Goal: Find specific page/section: Find specific page/section

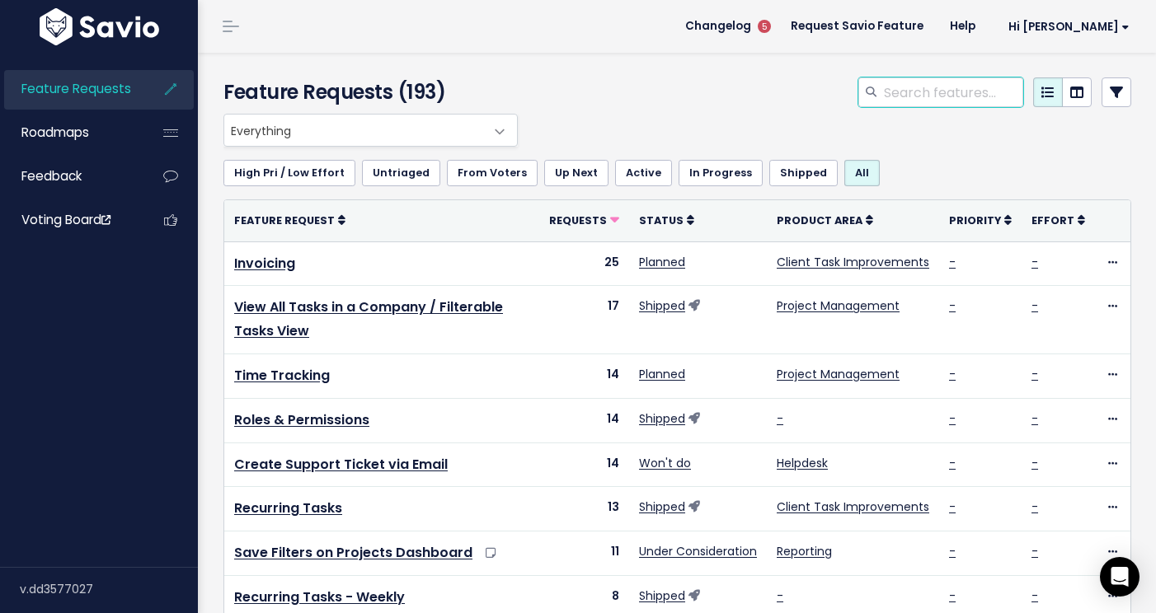
click at [932, 91] on input "search" at bounding box center [952, 92] width 141 height 30
click at [1110, 87] on icon at bounding box center [1116, 92] width 13 height 13
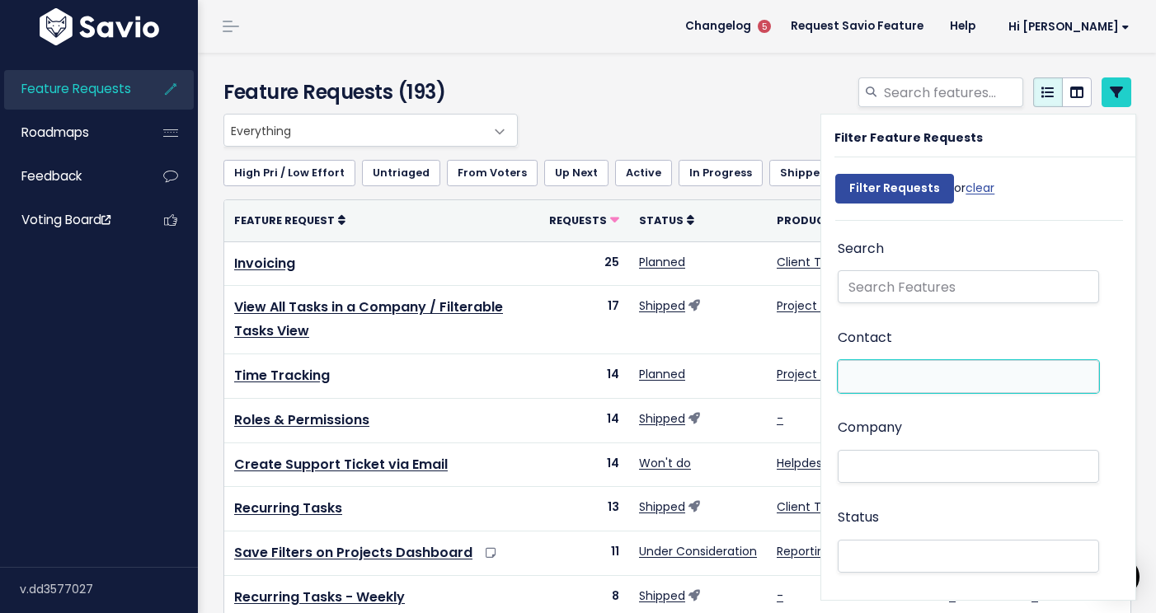
click at [875, 378] on li at bounding box center [965, 377] width 244 height 17
paste input "[EMAIL_ADDRESS][DOMAIN_NAME]"
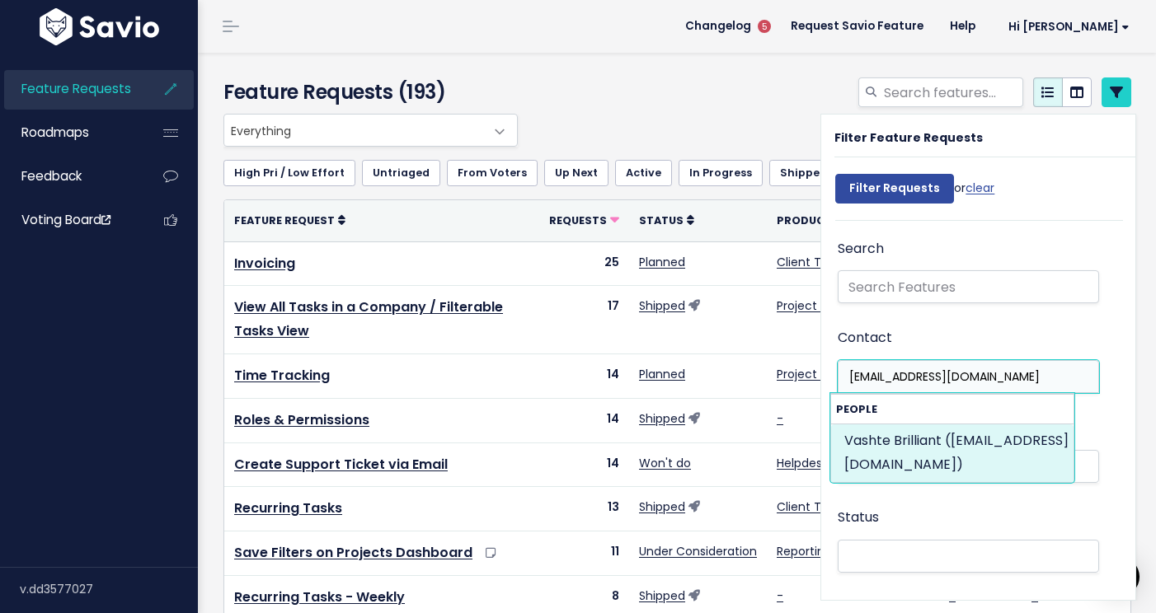
type input "[EMAIL_ADDRESS][DOMAIN_NAME]"
select select "88726603"
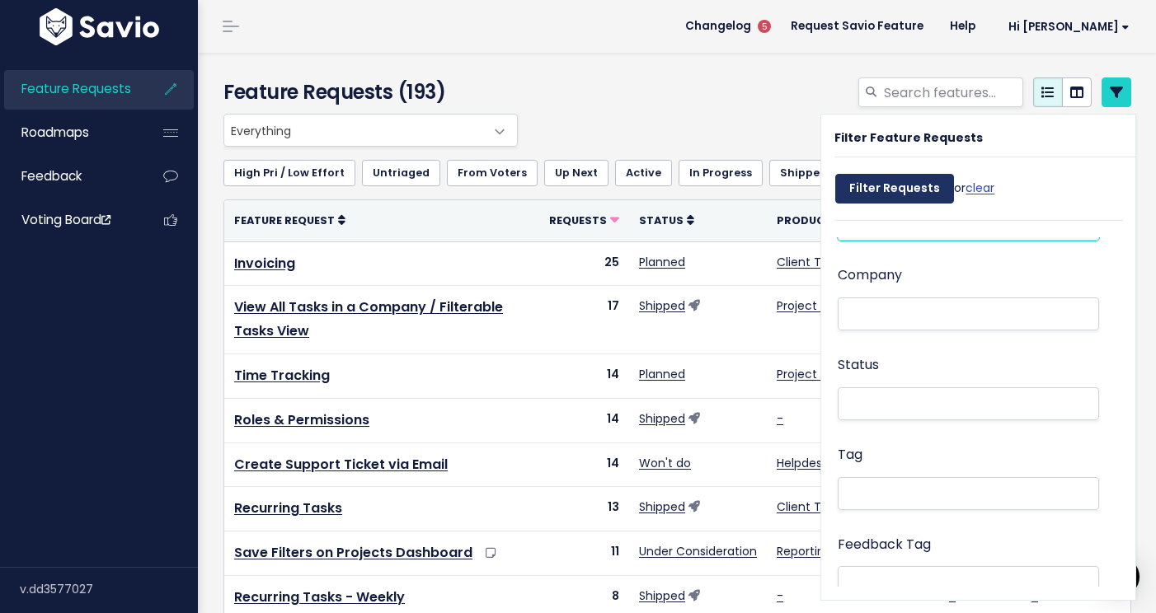
scroll to position [157, 0]
click at [880, 191] on input "Filter Requests" at bounding box center [894, 189] width 119 height 30
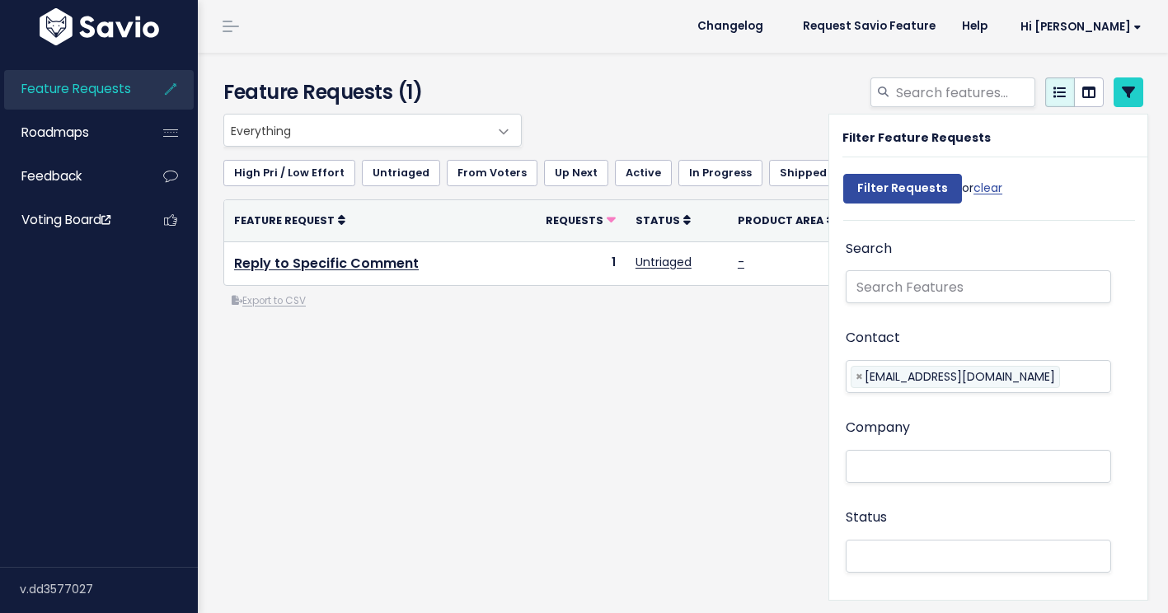
select select
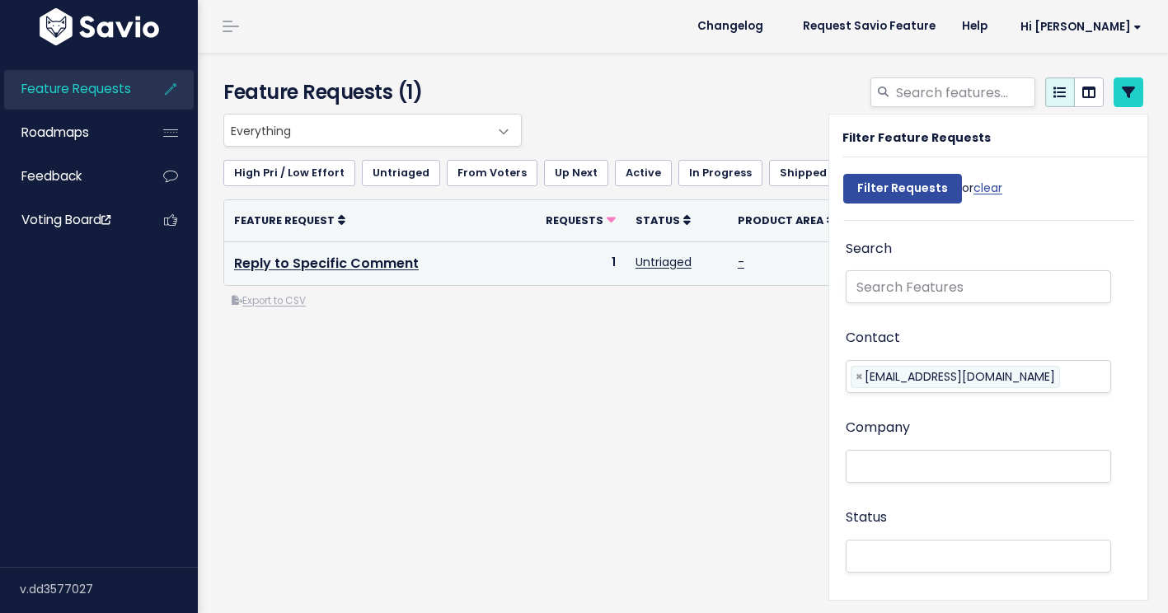
scroll to position [157, 0]
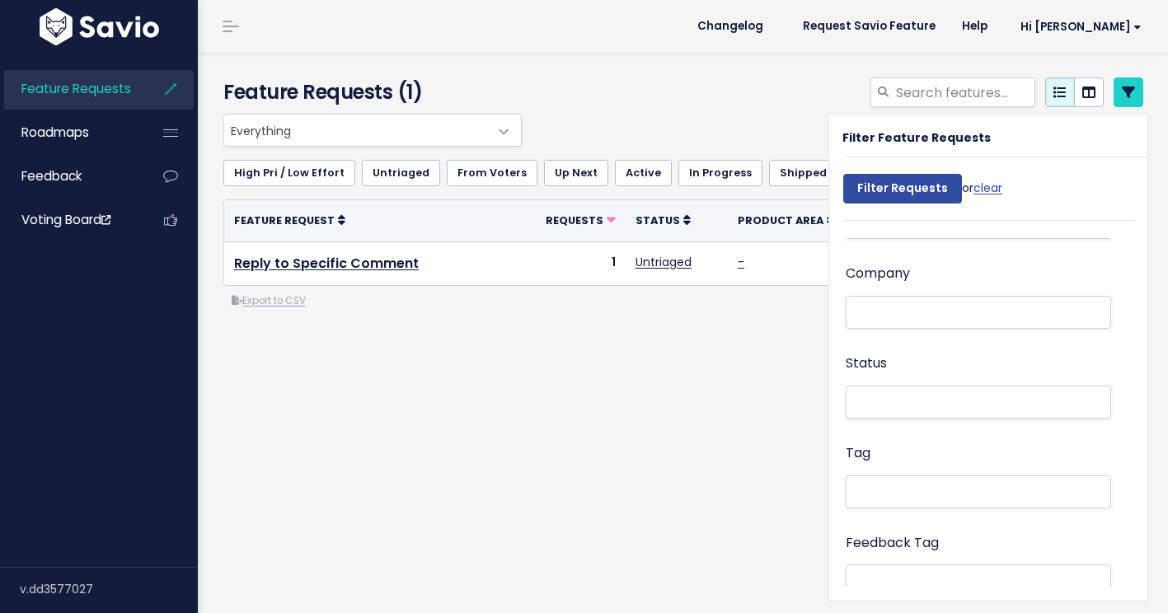
click at [669, 396] on div "Everything No Product Area Project Management Client Task Improvements Integrat…" at bounding box center [683, 278] width 945 height 329
click at [739, 93] on div at bounding box center [841, 95] width 631 height 36
click at [1114, 85] on link at bounding box center [1129, 92] width 30 height 30
